Goal: Transaction & Acquisition: Purchase product/service

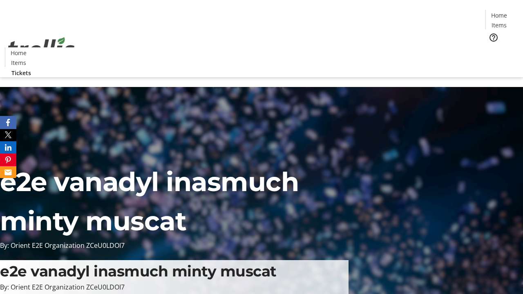
click at [492, 47] on span "Tickets" at bounding box center [502, 51] width 20 height 9
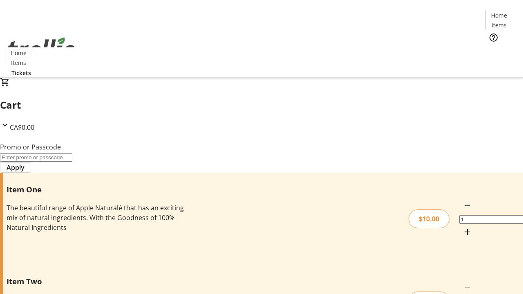
type input "1"
